Goal: Check status: Check status

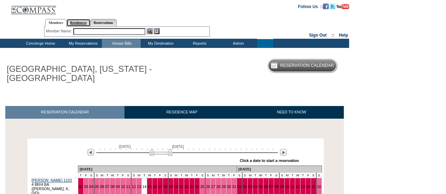
click at [79, 22] on link "Residences" at bounding box center [79, 22] width 24 height 7
click at [99, 31] on input "text" at bounding box center [133, 31] width 86 height 7
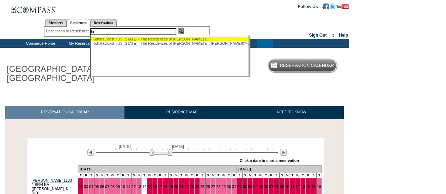
click at [119, 38] on div "[GEOGRAPHIC_DATA], [US_STATE] - The Residences of [PERSON_NAME]'a" at bounding box center [169, 39] width 155 height 4
type input "[GEOGRAPHIC_DATA], [US_STATE] - The Residences of [PERSON_NAME]'a"
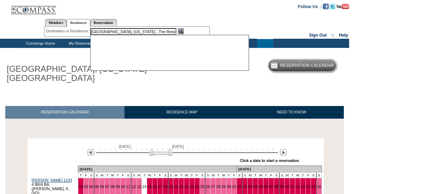
click at [119, 38] on div "[GEOGRAPHIC_DATA], [US_STATE] - The Residences of [PERSON_NAME]'a [GEOGRAPHIC_D…" at bounding box center [169, 53] width 159 height 36
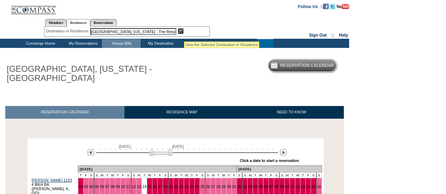
click at [183, 30] on img at bounding box center [181, 31] width 6 height 6
